Goal: Transaction & Acquisition: Purchase product/service

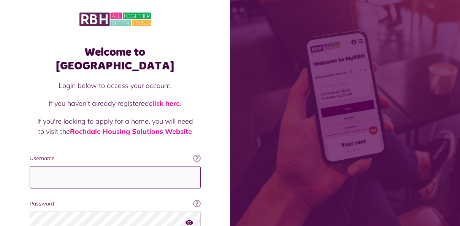
type input "**********"
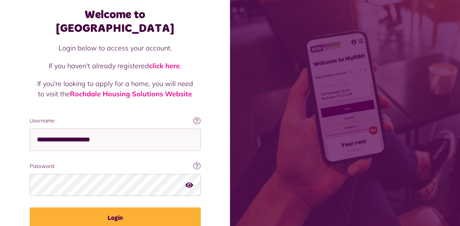
scroll to position [65, 0]
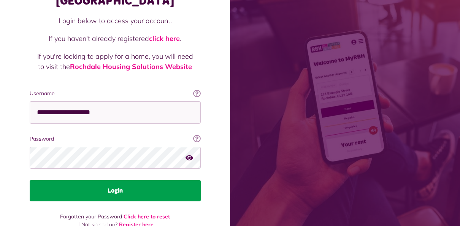
click at [148, 180] on button "Login" at bounding box center [115, 190] width 171 height 21
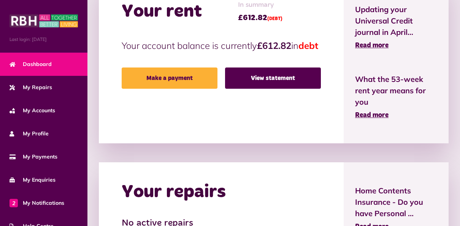
scroll to position [246, 0]
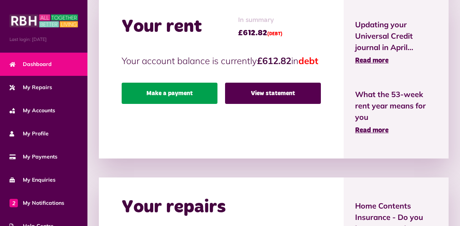
click at [176, 104] on link "Make a payment" at bounding box center [170, 93] width 96 height 21
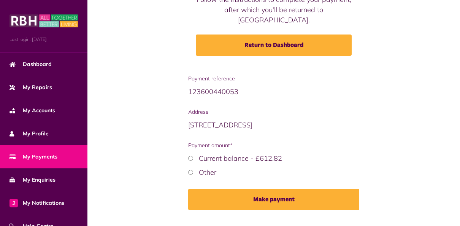
scroll to position [109, 0]
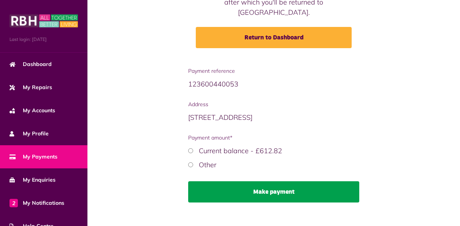
click at [270, 185] on button "Make payment" at bounding box center [273, 192] width 171 height 21
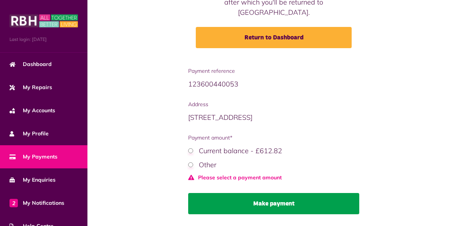
scroll to position [120, 0]
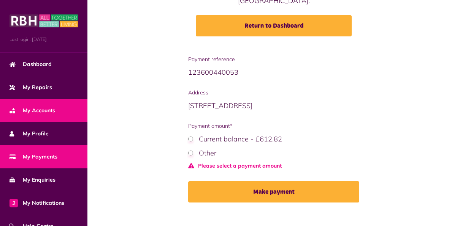
click at [52, 109] on span "My Accounts" at bounding box center [32, 111] width 46 height 8
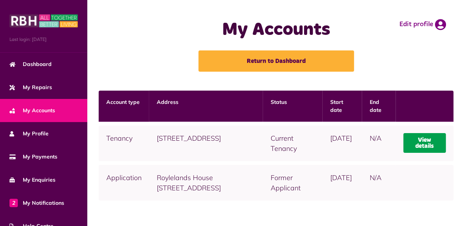
click at [432, 147] on link "View details" at bounding box center [425, 143] width 43 height 20
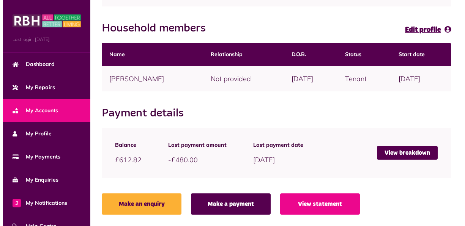
scroll to position [176, 0]
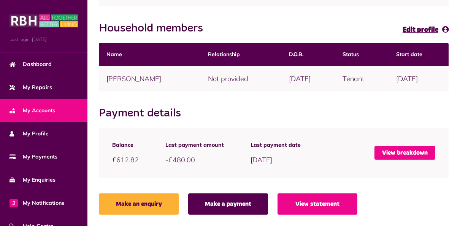
click at [405, 156] on link "View breakdown" at bounding box center [404, 153] width 61 height 14
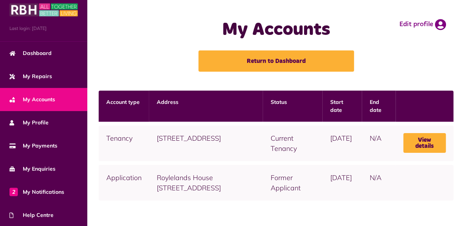
scroll to position [15, 0]
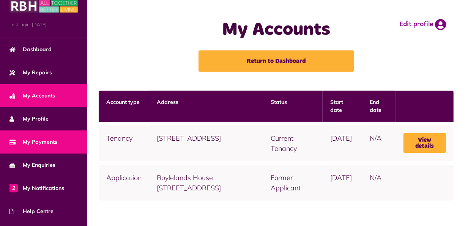
click at [43, 141] on span "My Payments" at bounding box center [33, 142] width 48 height 8
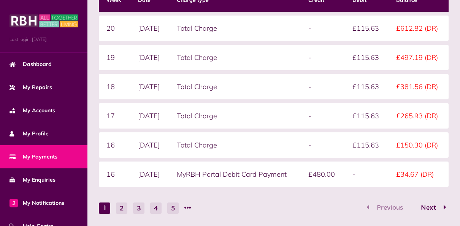
scroll to position [223, 0]
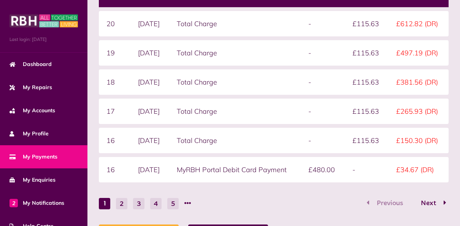
drag, startPoint x: 459, startPoint y: 119, endPoint x: 463, endPoint y: 103, distance: 16.4
click at [459, 103] on html "Menu Last login: 05/08/2025 Dashboard My Repairs My Accounts My Profile 2" at bounding box center [230, 25] width 460 height 497
click at [414, 189] on form "Statement overview Showing To Submit Week Date Charge type Credit Debit Balance…" at bounding box center [274, 76] width 350 height 267
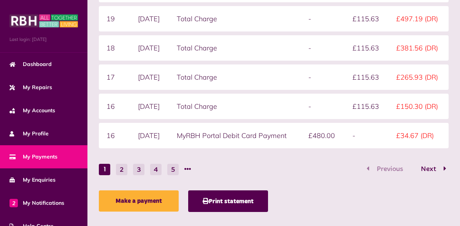
scroll to position [258, 0]
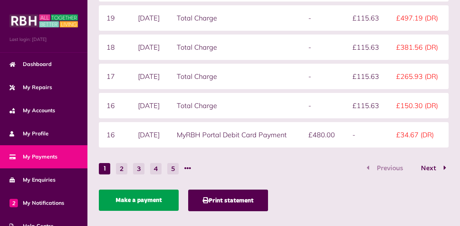
click at [123, 201] on link "Make a payment" at bounding box center [139, 200] width 80 height 21
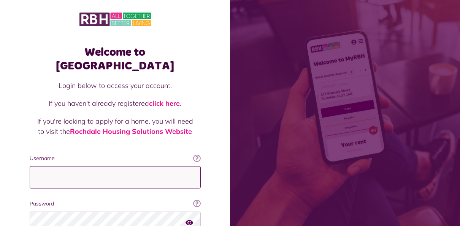
type input "**********"
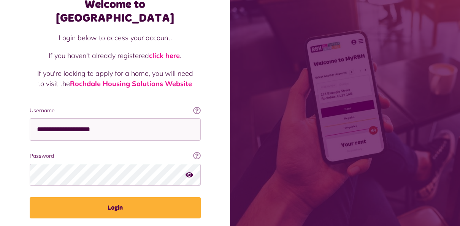
scroll to position [65, 0]
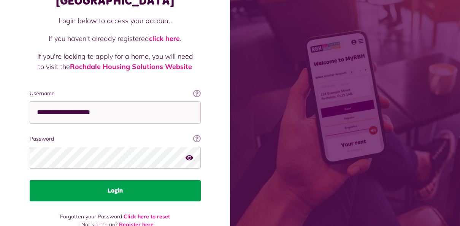
click at [112, 180] on button "Login" at bounding box center [115, 190] width 171 height 21
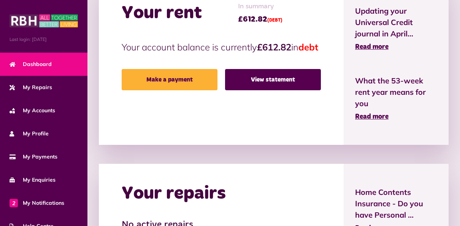
scroll to position [262, 0]
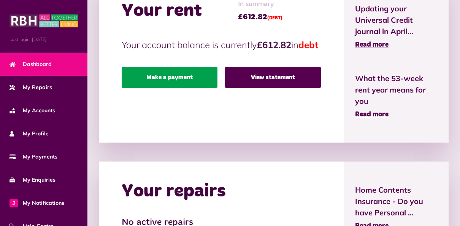
click at [178, 88] on link "Make a payment" at bounding box center [170, 77] width 96 height 21
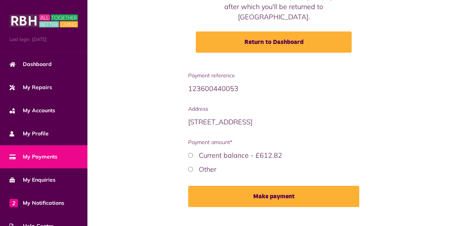
scroll to position [109, 0]
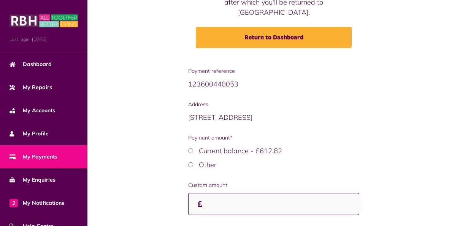
click at [260, 195] on input "Custom amount" at bounding box center [273, 204] width 171 height 22
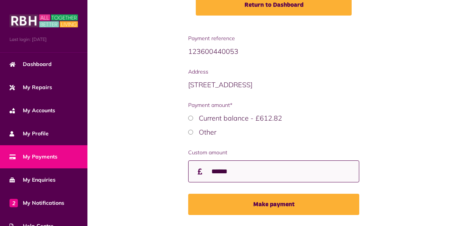
scroll to position [154, 0]
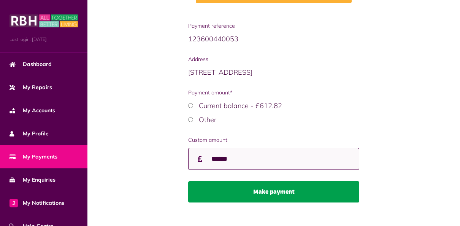
type input "******"
click at [283, 182] on button "Make payment" at bounding box center [273, 192] width 171 height 21
